Goal: Find specific page/section: Find specific page/section

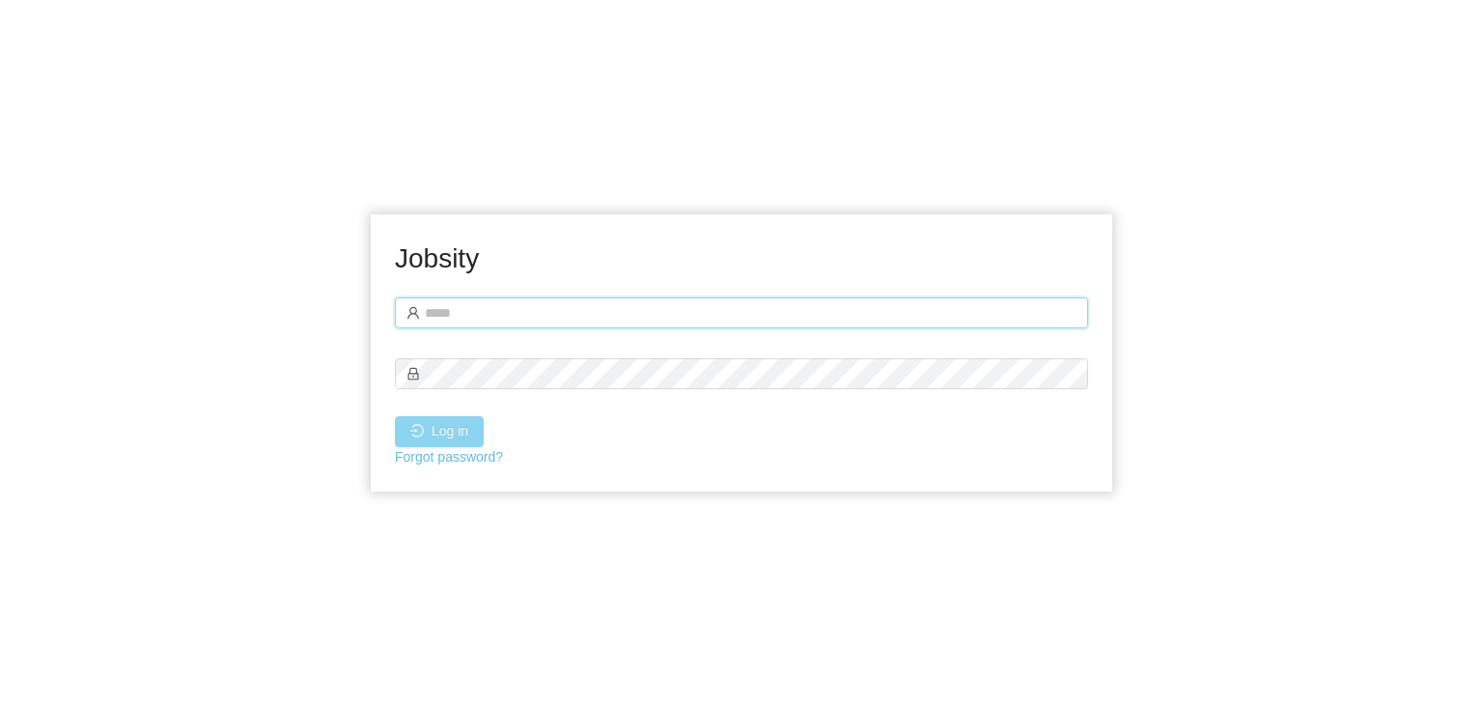
type input "**********"
click at [444, 437] on button "Log in" at bounding box center [439, 431] width 89 height 31
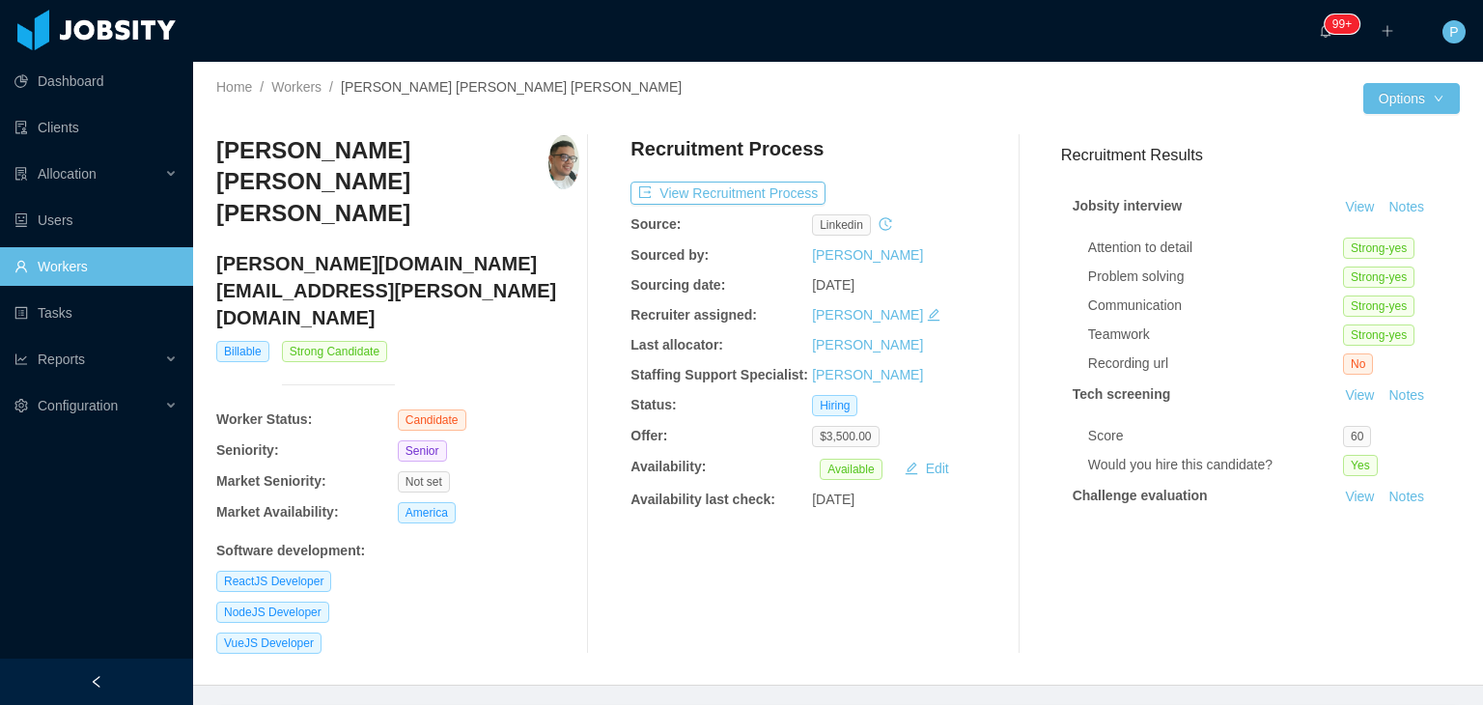
click at [561, 632] on div "VueJS Developer" at bounding box center [397, 642] width 363 height 21
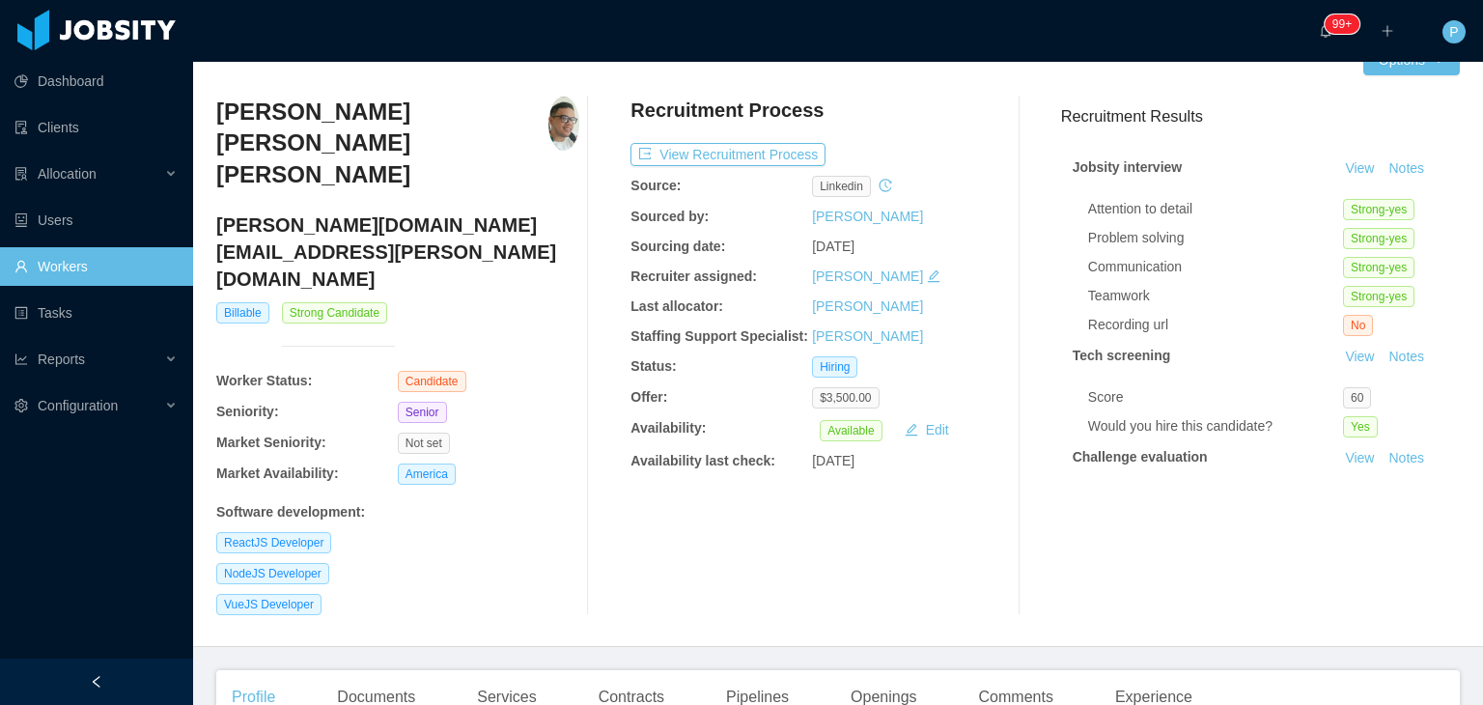
scroll to position [77, 0]
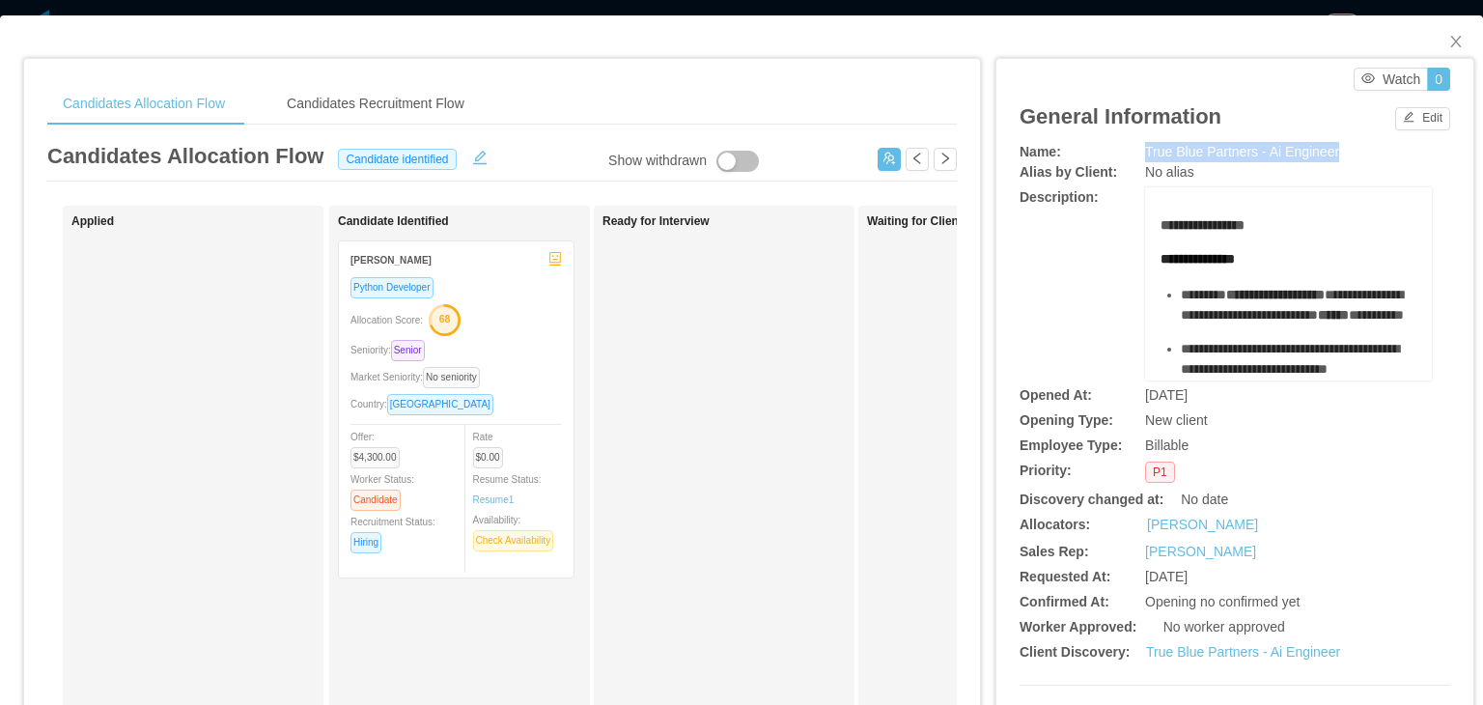
drag, startPoint x: 1325, startPoint y: 159, endPoint x: 1132, endPoint y: 156, distance: 193.1
click at [1145, 156] on div "True Blue Partners - Ai Engineer" at bounding box center [1288, 152] width 287 height 20
copy span "True Blue Partners - Ai Engineer"
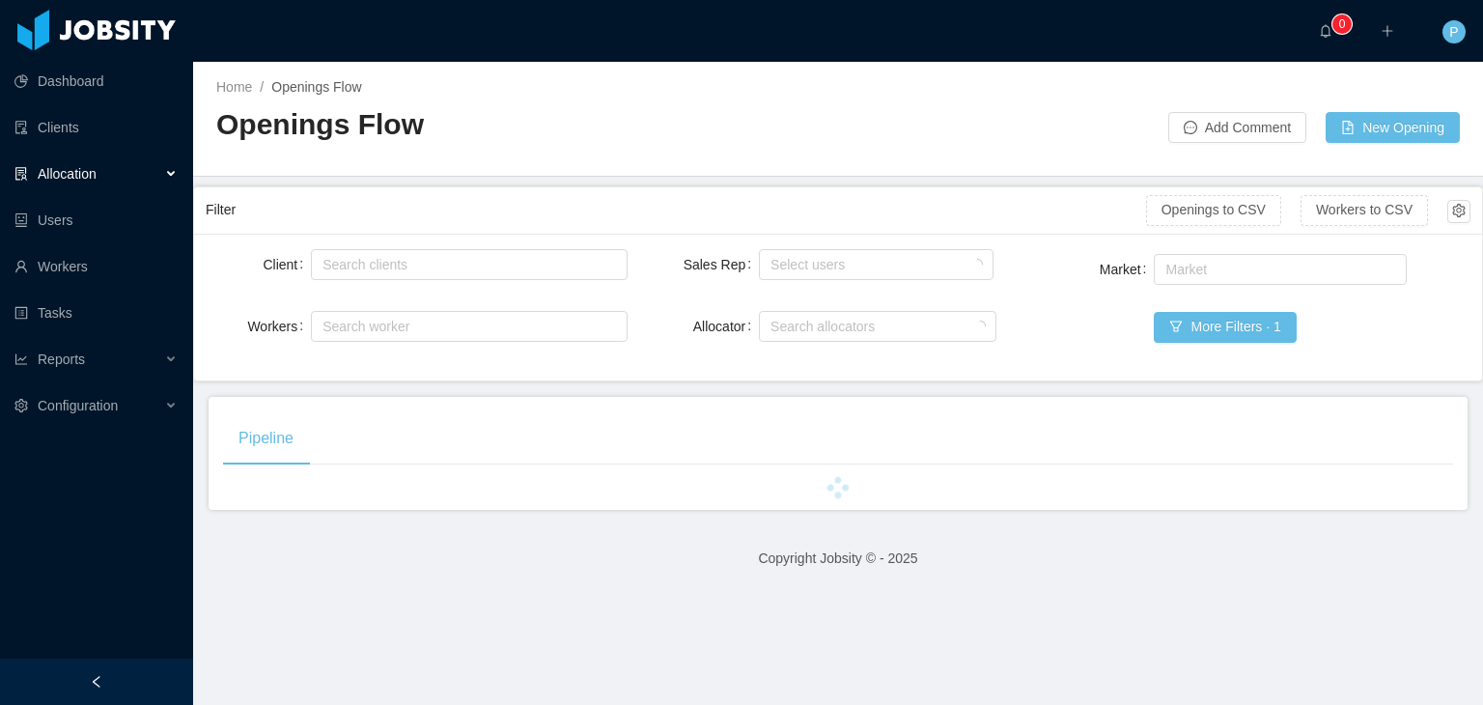
click at [802, 165] on div "Home / Openings Flow / Openings Flow Add Comment New Opening" at bounding box center [838, 119] width 1290 height 115
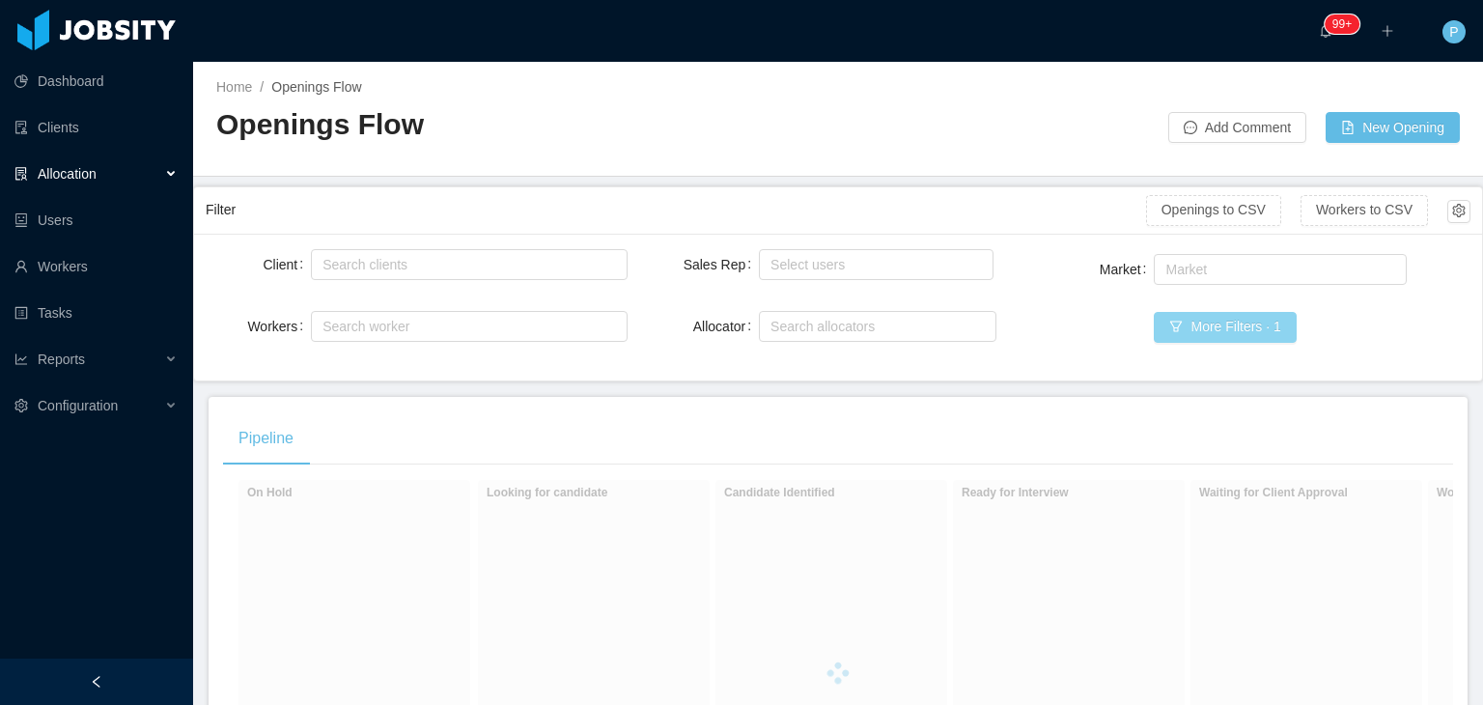
click at [1180, 337] on button "More Filters · 1" at bounding box center [1224, 327] width 142 height 31
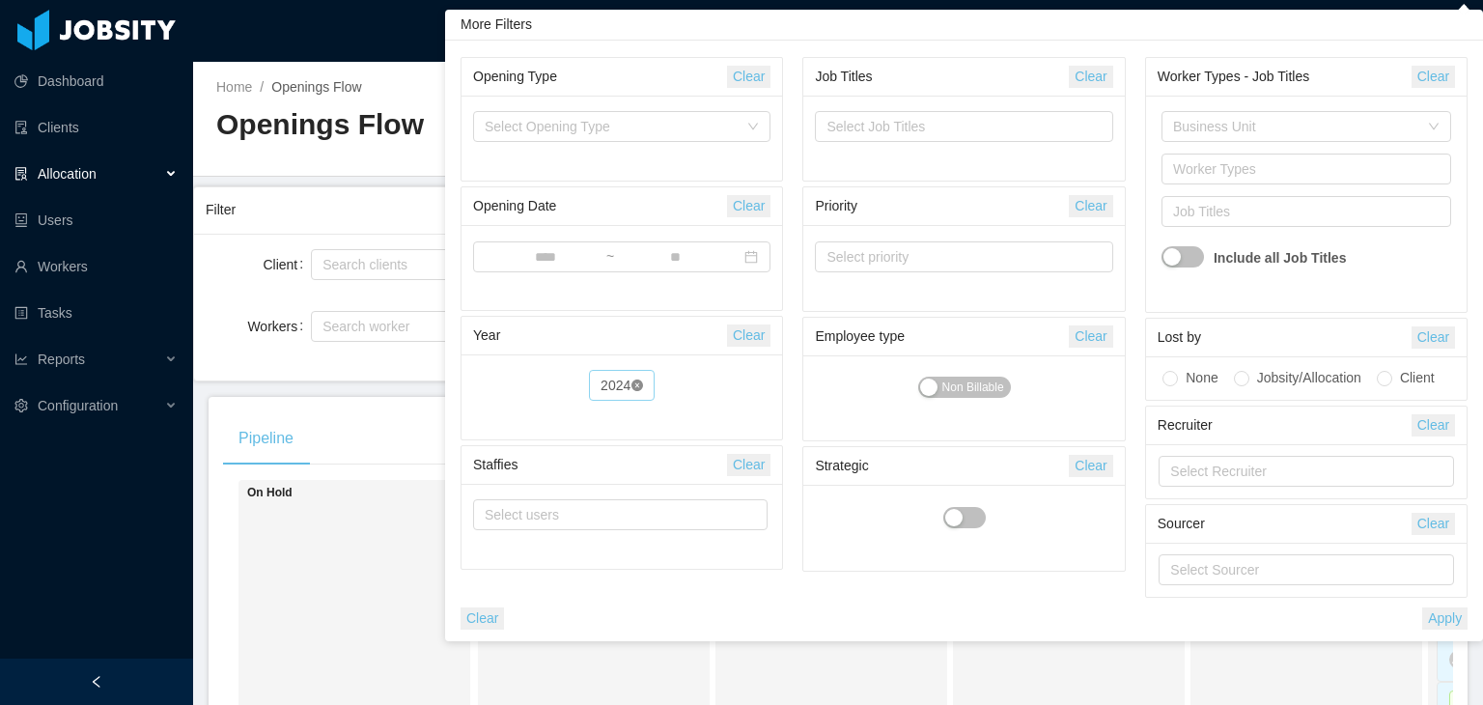
click at [637, 385] on icon "icon: close-circle" at bounding box center [637, 385] width 12 height 12
click at [613, 387] on div "Year" at bounding box center [622, 385] width 36 height 31
click at [624, 569] on li "2025" at bounding box center [621, 576] width 36 height 31
click at [1456, 613] on button "Apply" at bounding box center [1444, 618] width 45 height 22
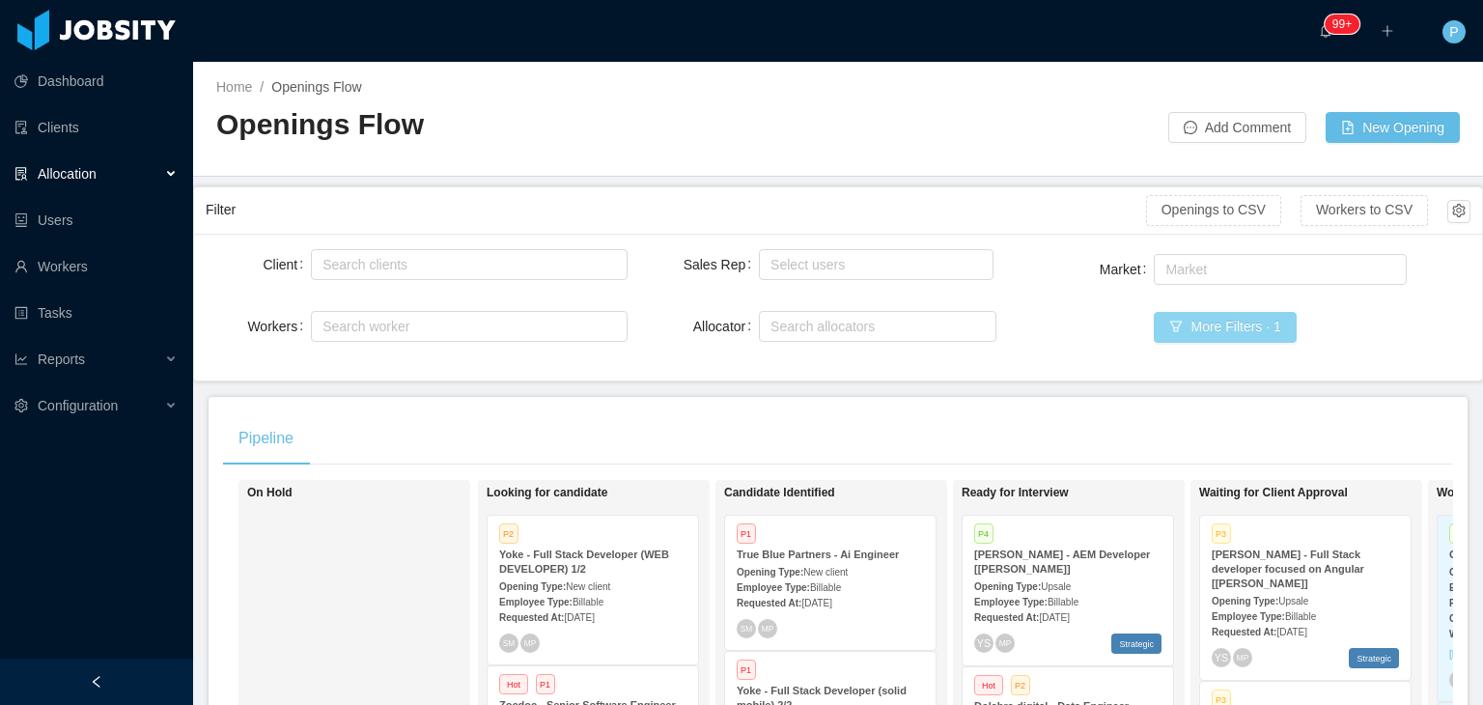
click at [1181, 325] on button "More Filters · 1" at bounding box center [1224, 327] width 142 height 31
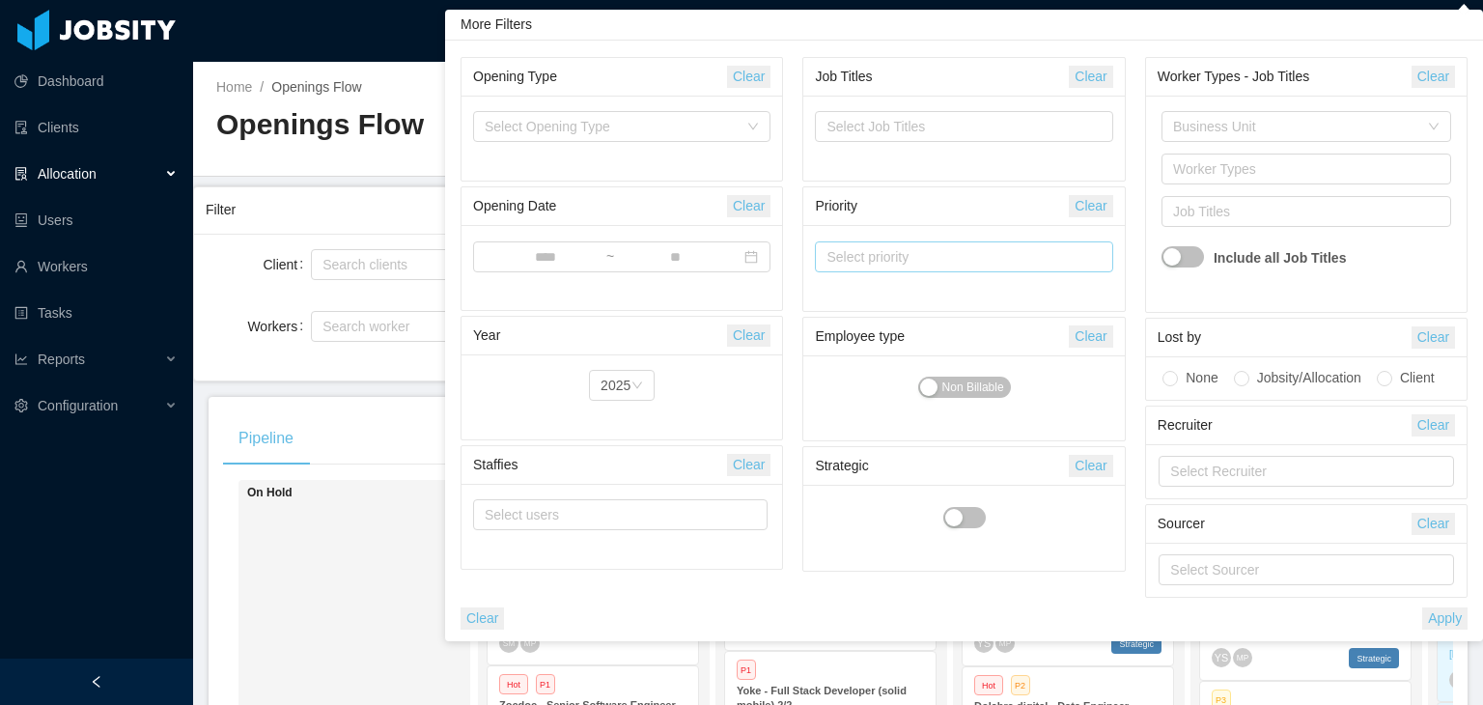
click at [1020, 268] on div "Select priority" at bounding box center [955, 256] width 271 height 29
click at [983, 328] on li "P2" at bounding box center [964, 325] width 298 height 31
click at [1443, 621] on button "Apply" at bounding box center [1444, 618] width 45 height 22
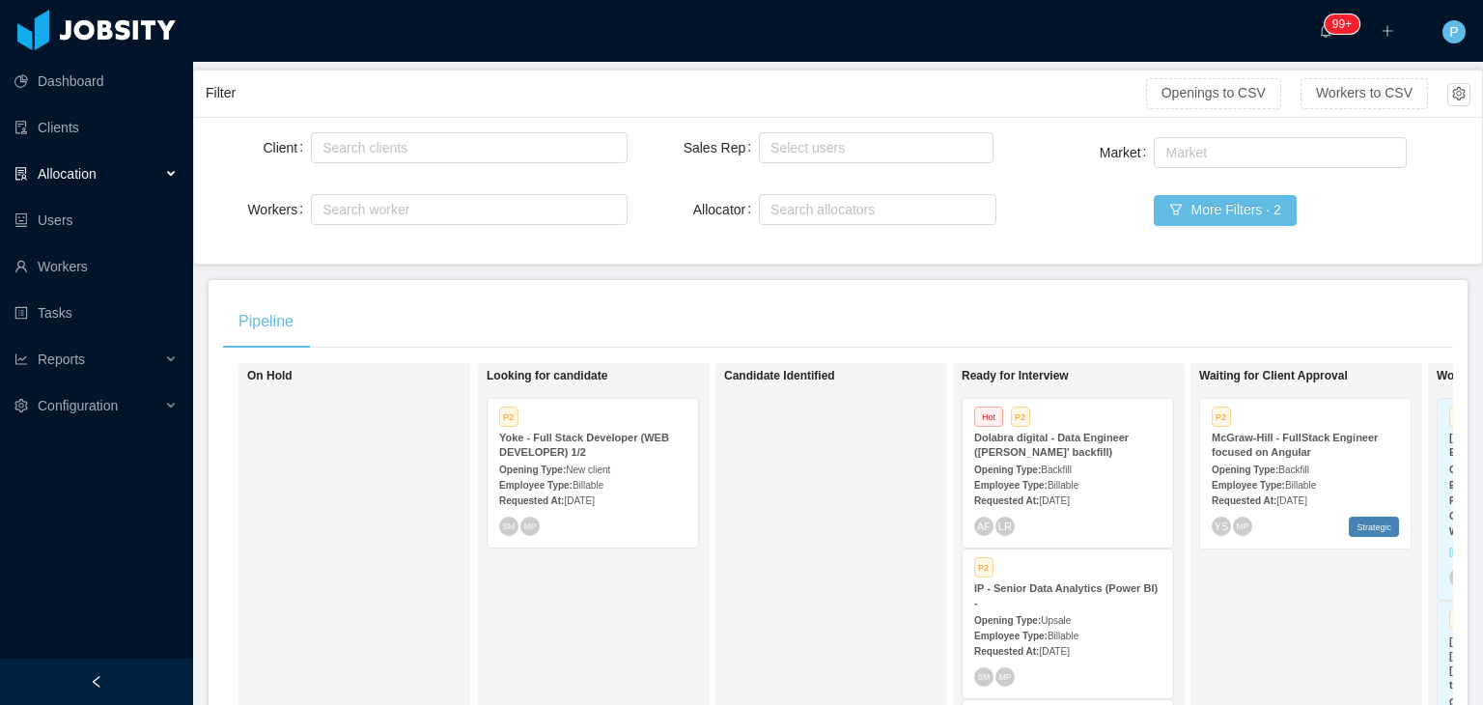
scroll to position [73, 0]
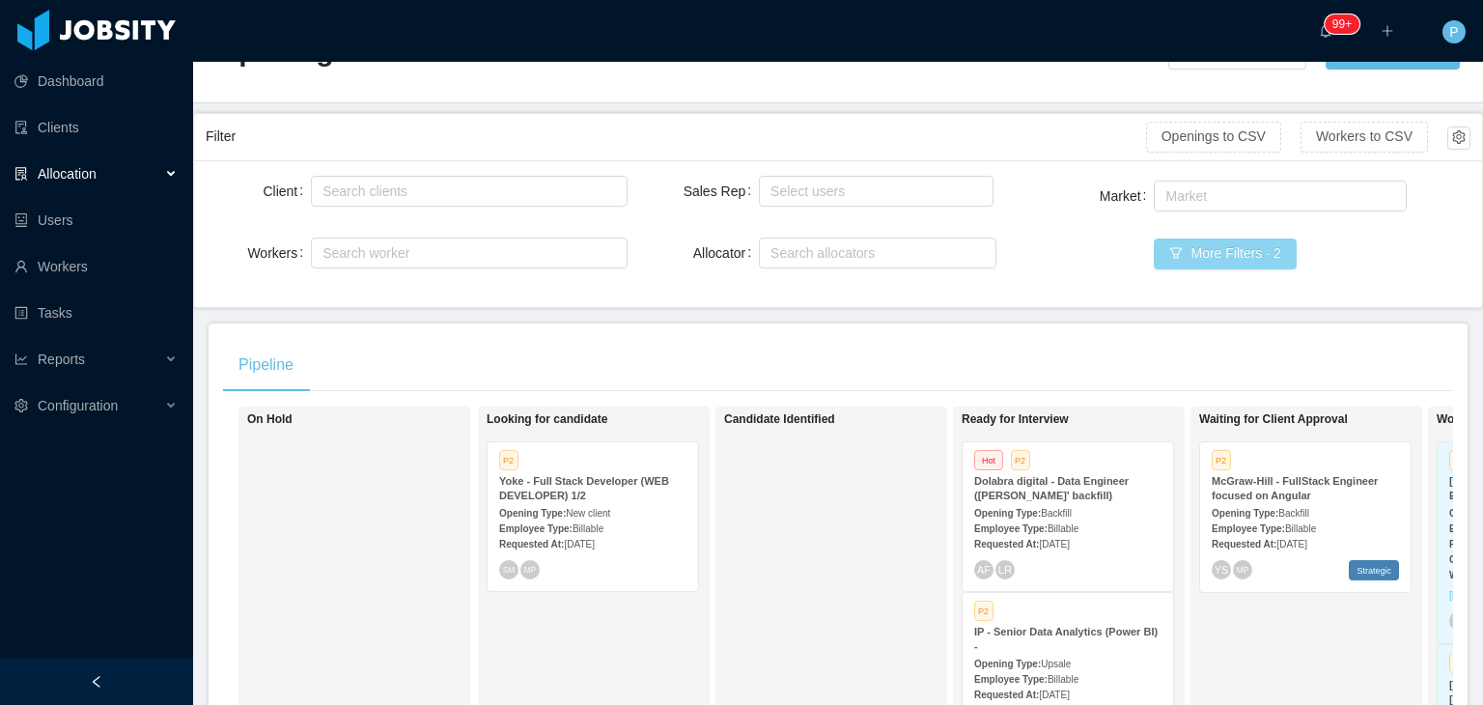
click at [1182, 260] on button "More Filters · 2" at bounding box center [1224, 253] width 142 height 31
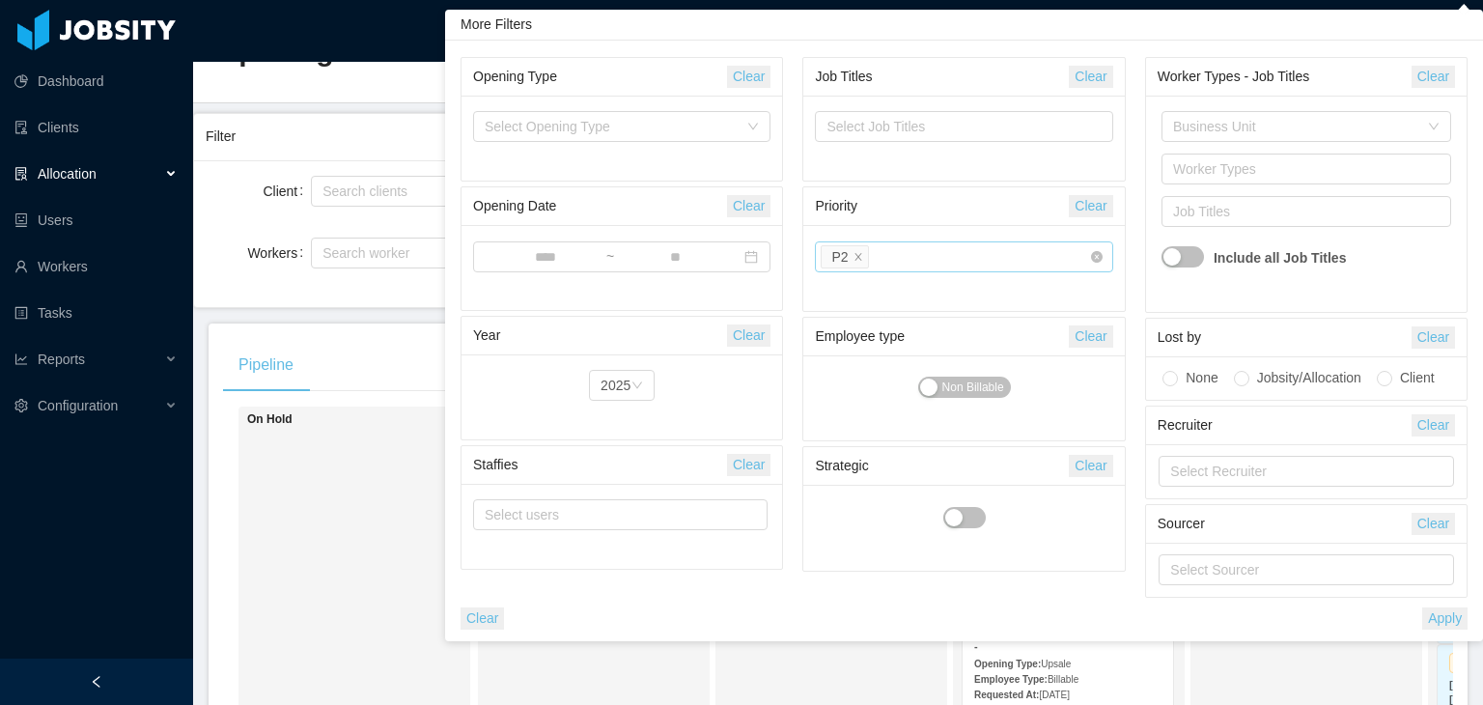
click at [899, 259] on div "Select priority P2" at bounding box center [955, 256] width 271 height 29
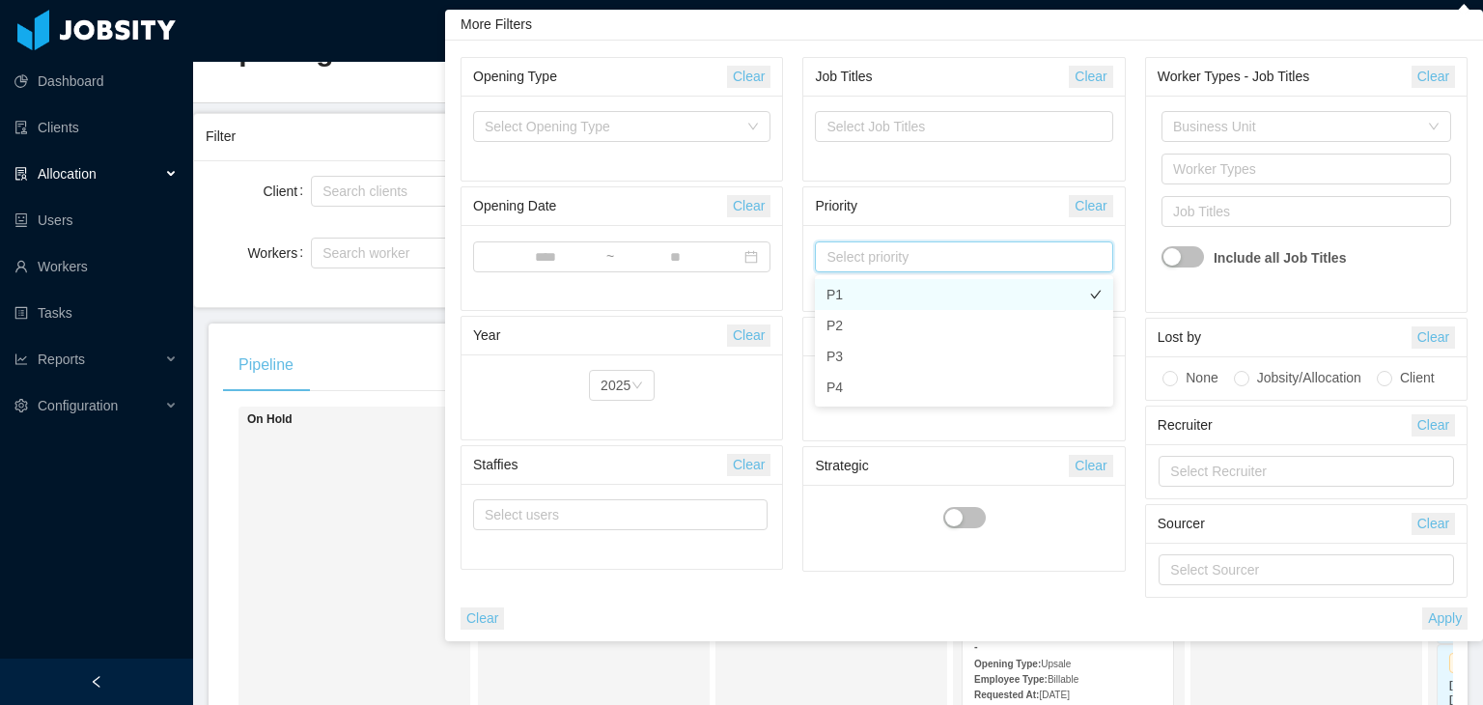
click at [922, 285] on li "P1" at bounding box center [964, 294] width 298 height 31
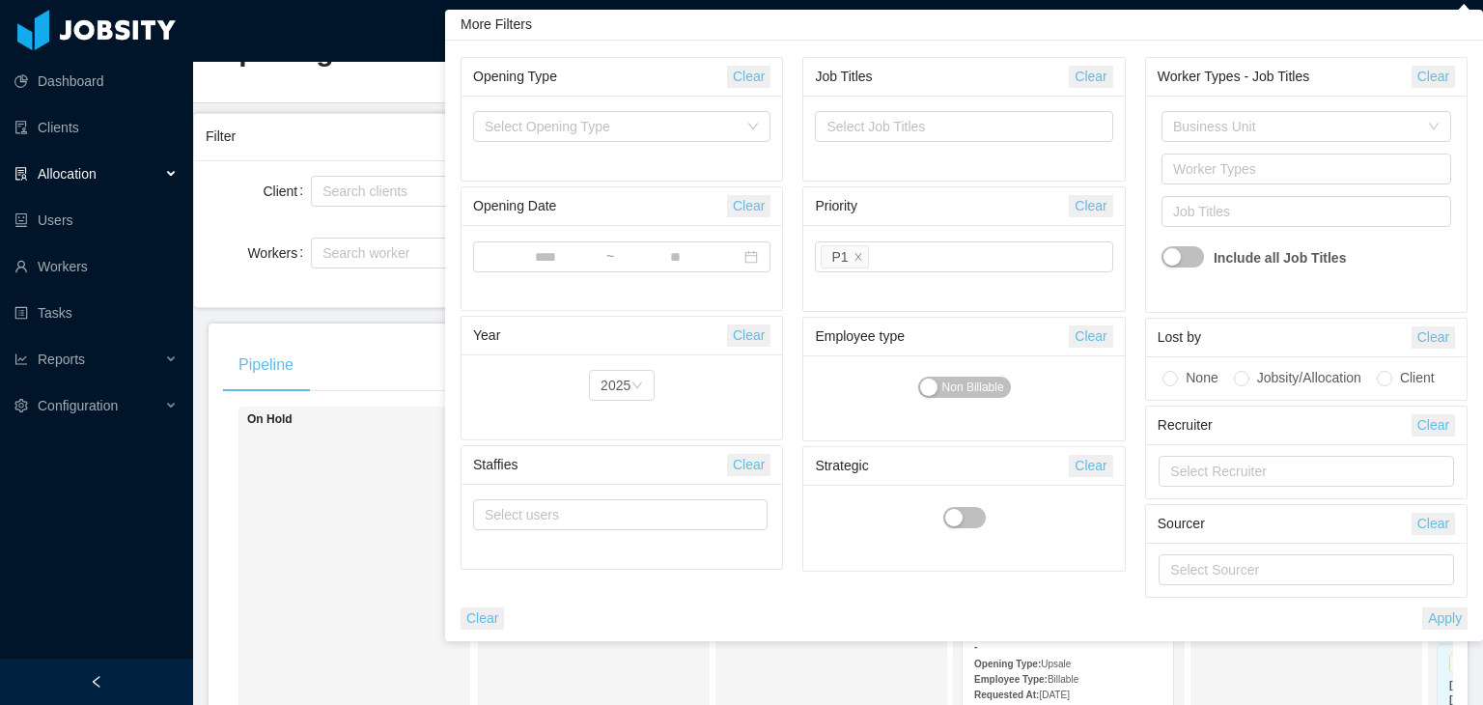
click at [1444, 613] on button "Apply" at bounding box center [1444, 618] width 45 height 22
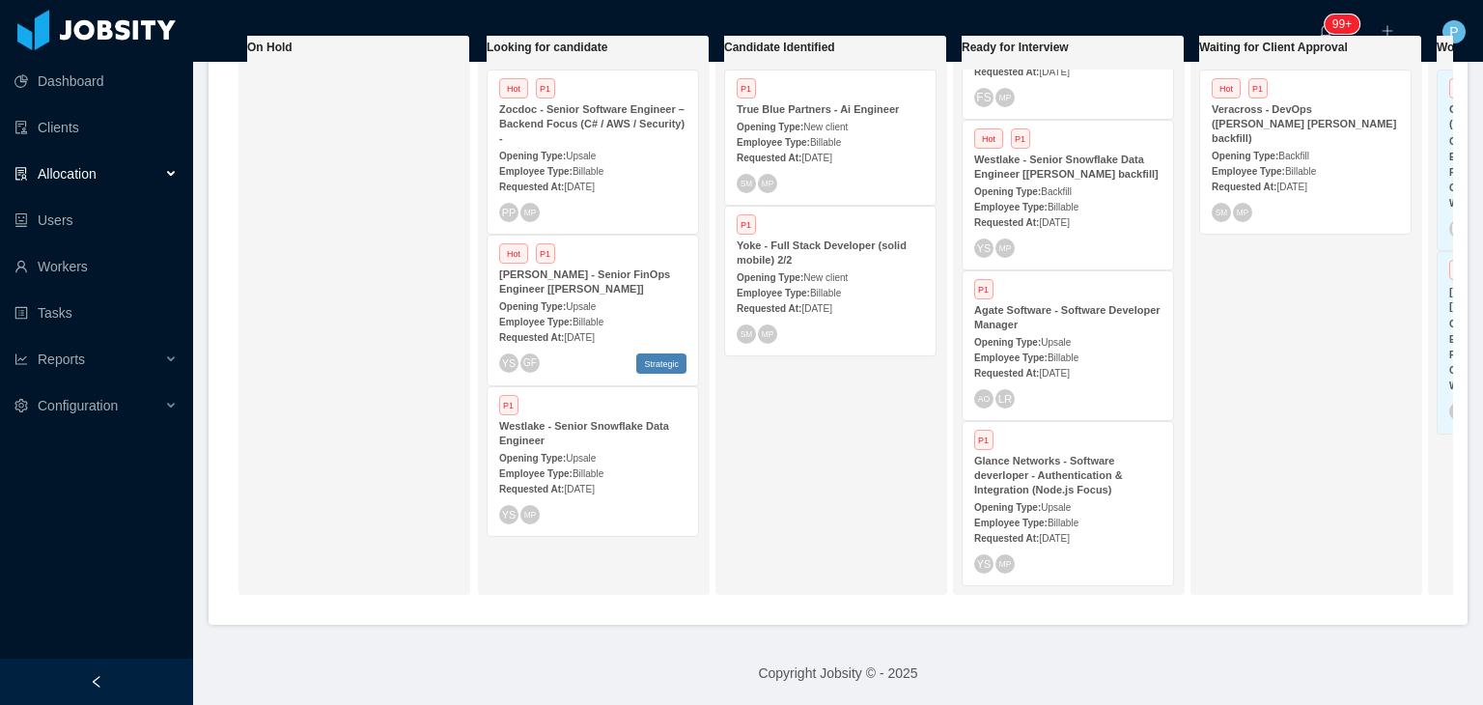
scroll to position [448, 0]
